Goal: Information Seeking & Learning: Learn about a topic

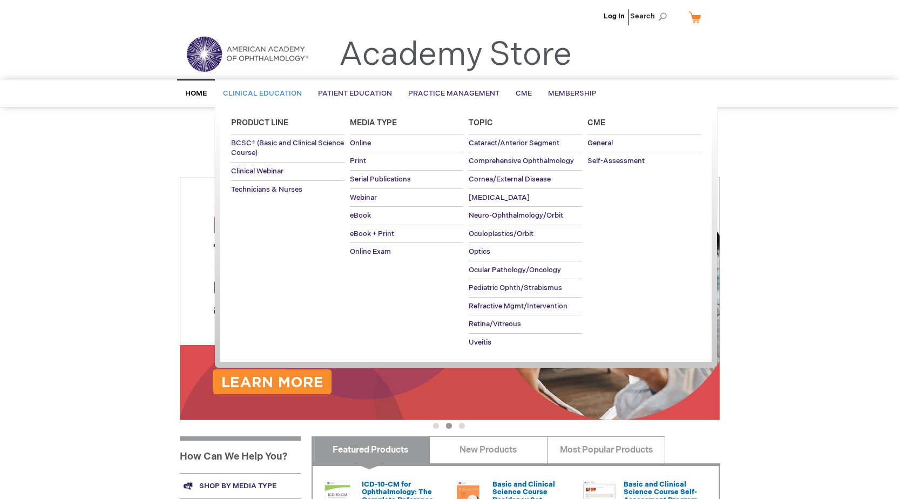
click at [297, 84] on link "Clinical Education" at bounding box center [262, 93] width 95 height 26
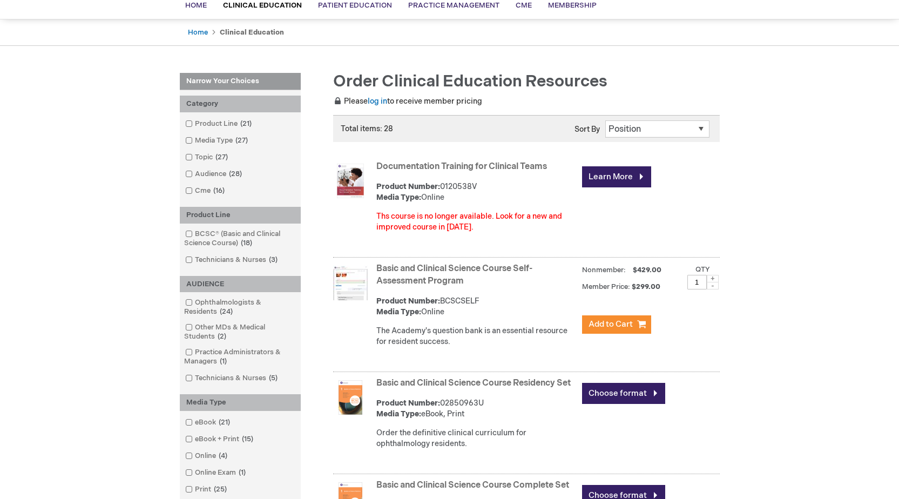
scroll to position [54, 0]
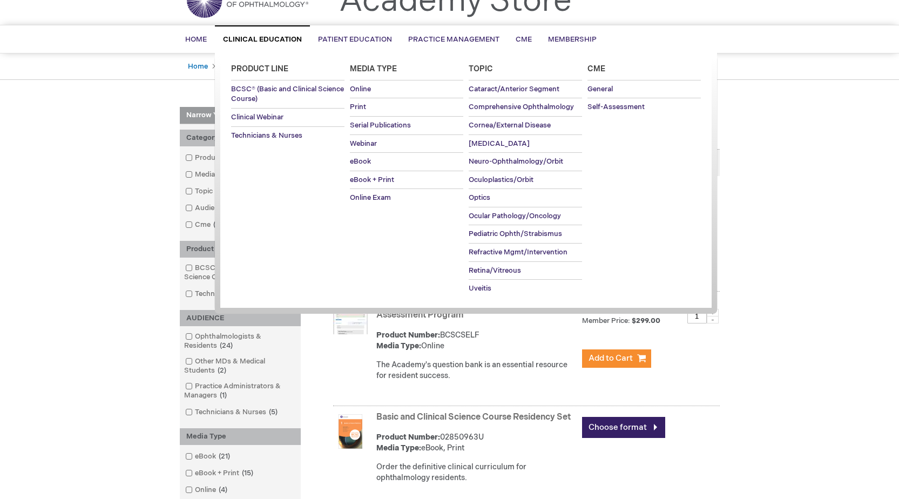
click at [266, 40] on span "Clinical Education" at bounding box center [262, 39] width 79 height 9
